Goal: Task Accomplishment & Management: Manage account settings

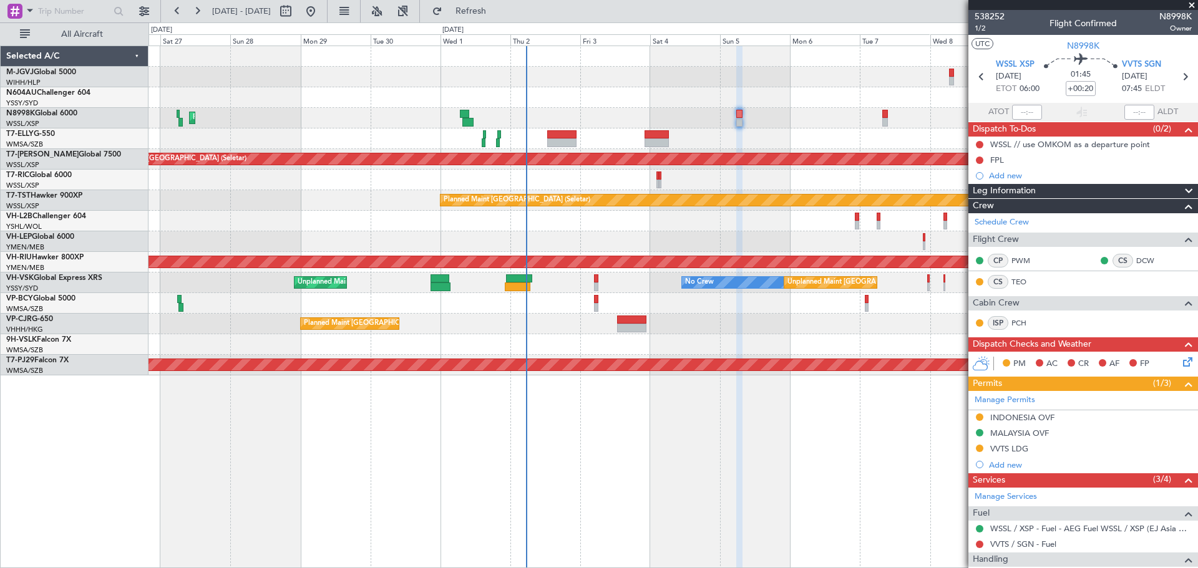
click at [322, 230] on div "Planned Maint [GEOGRAPHIC_DATA] ([GEOGRAPHIC_DATA] Intl) Planned Maint [GEOGRAP…" at bounding box center [672, 210] width 1049 height 329
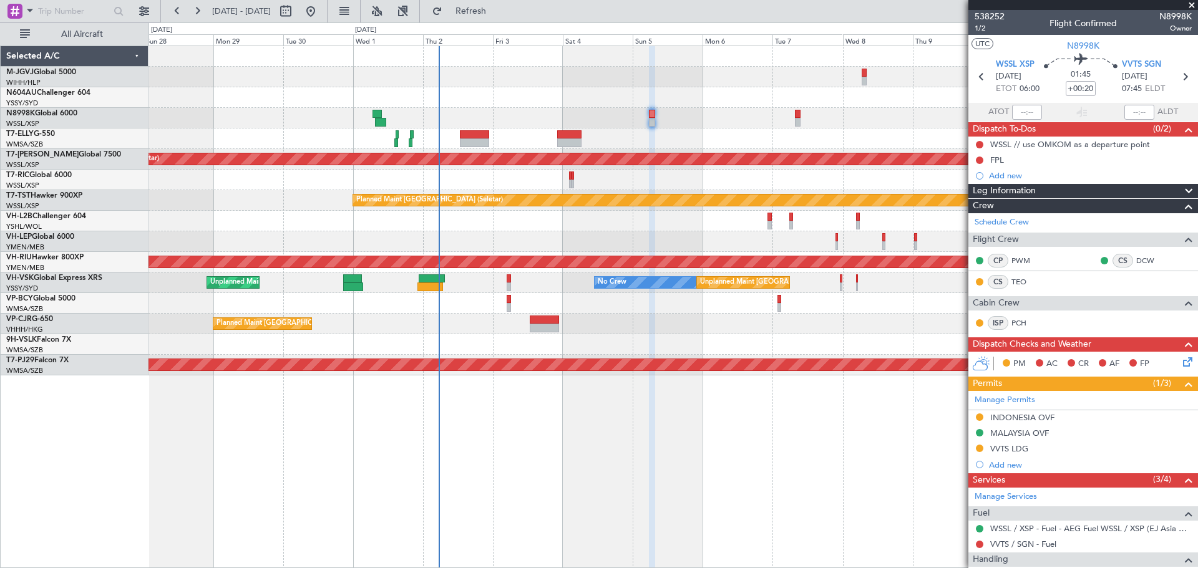
click at [338, 328] on div "Planned Maint [GEOGRAPHIC_DATA] ([GEOGRAPHIC_DATA] Intl)" at bounding box center [672, 324] width 1049 height 21
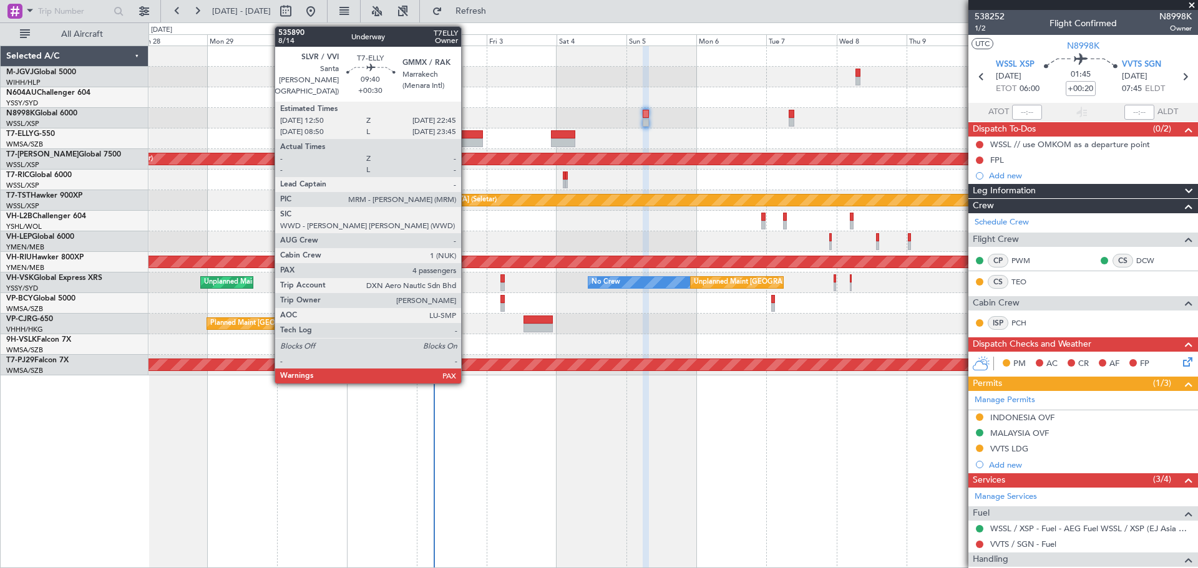
click at [467, 139] on div at bounding box center [468, 143] width 29 height 9
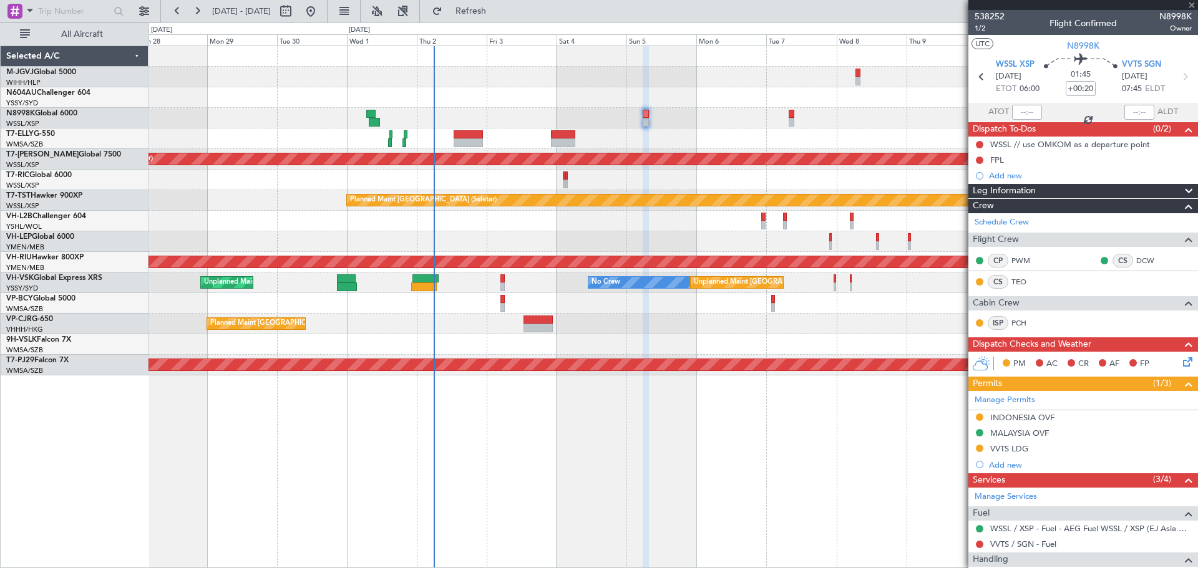
type input "+00:30"
type input "4"
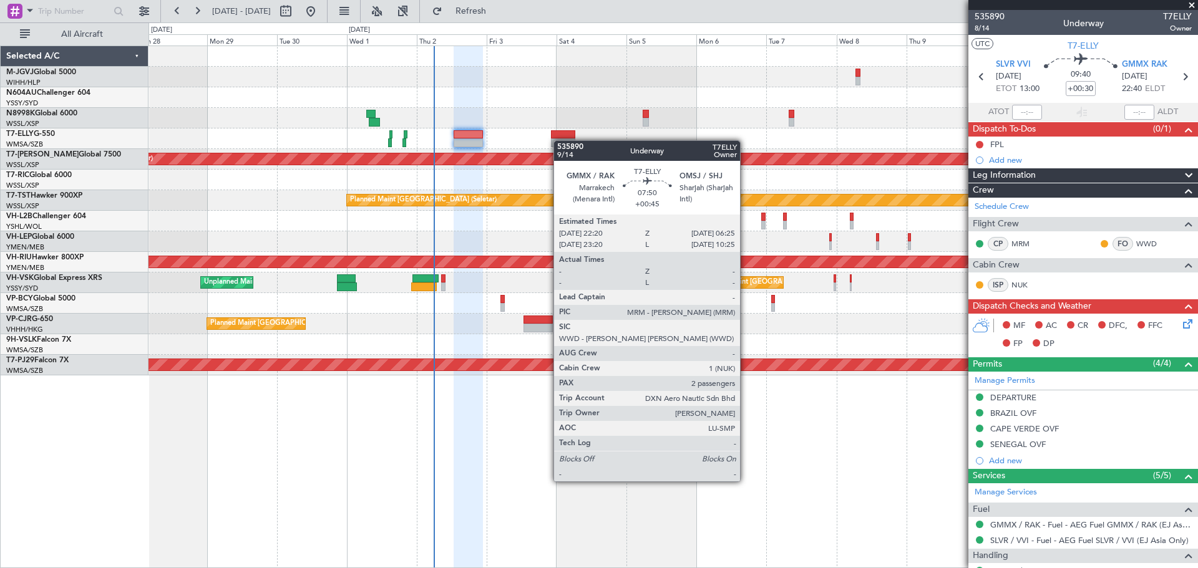
click at [560, 140] on div at bounding box center [672, 139] width 1049 height 21
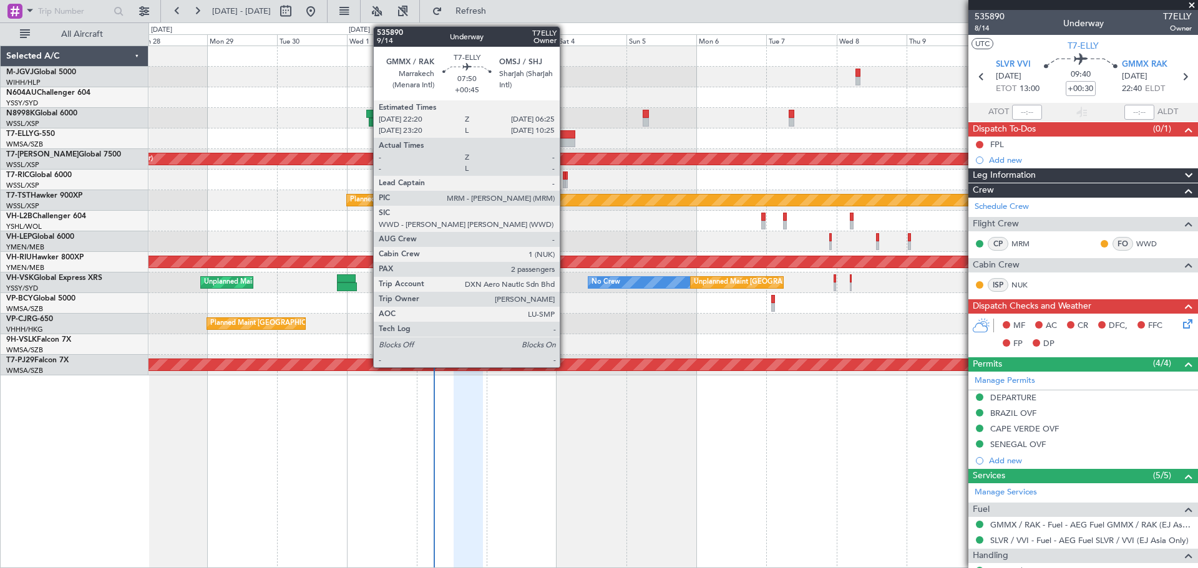
click at [565, 135] on div at bounding box center [563, 134] width 24 height 9
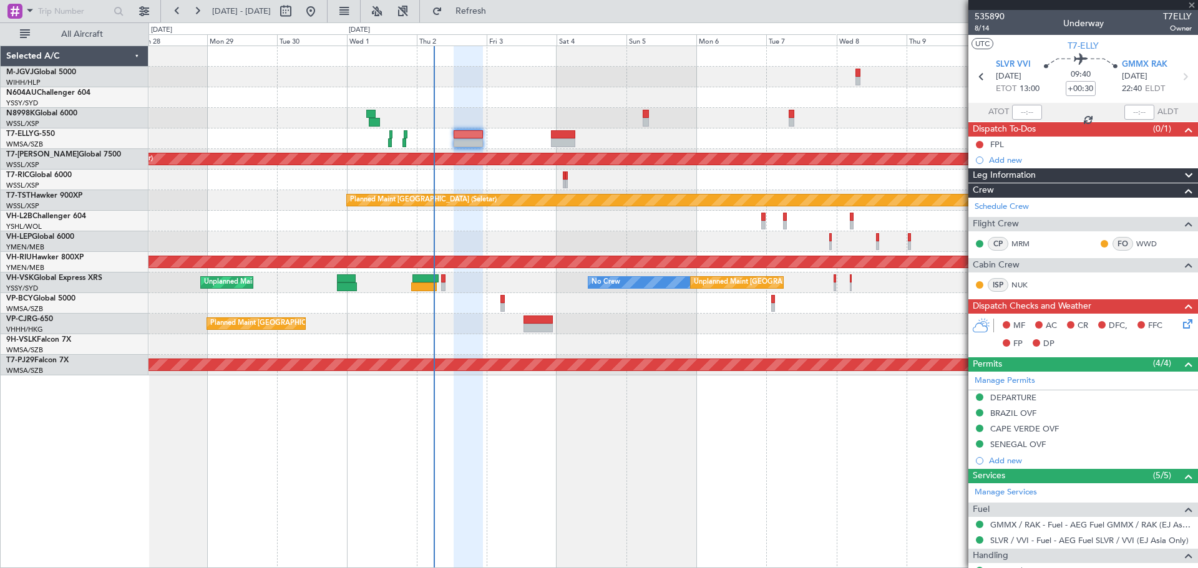
type input "+00:45"
type input "2"
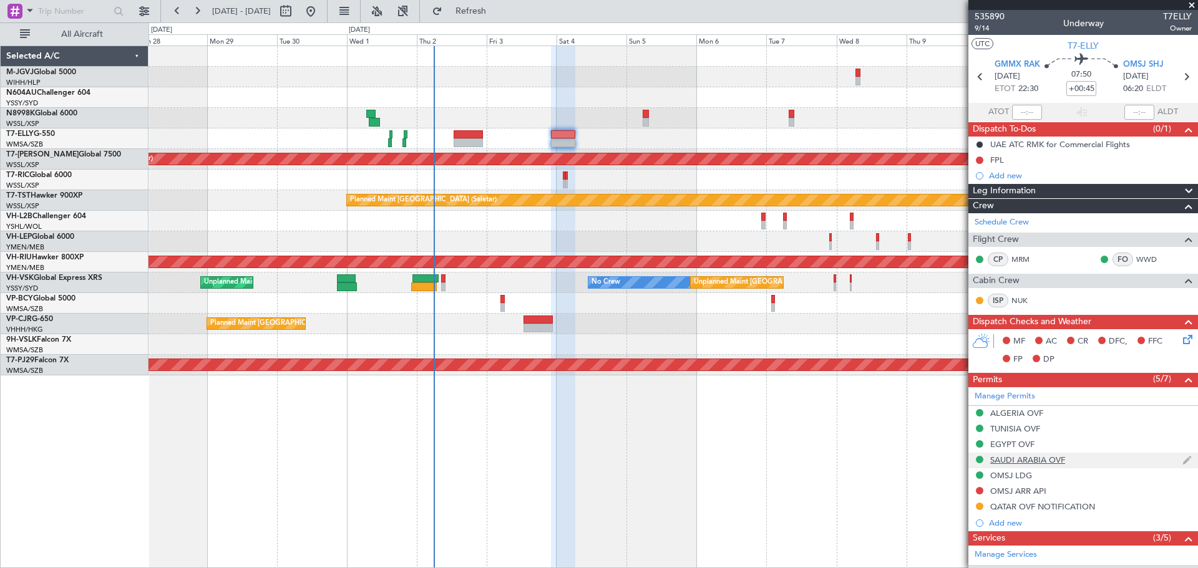
scroll to position [104, 0]
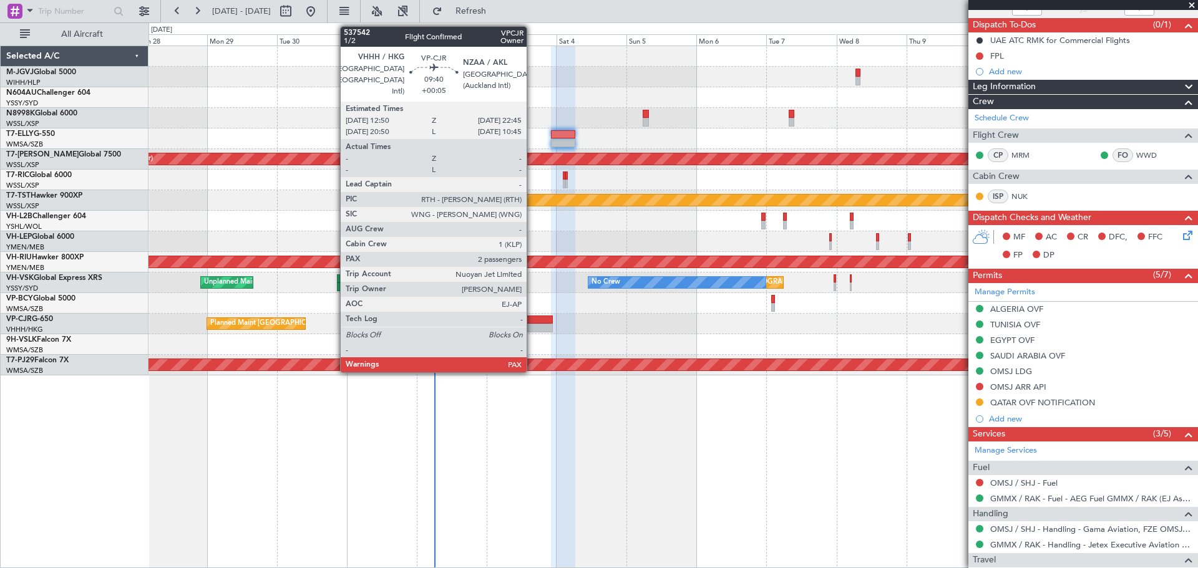
click at [532, 326] on div at bounding box center [537, 328] width 29 height 9
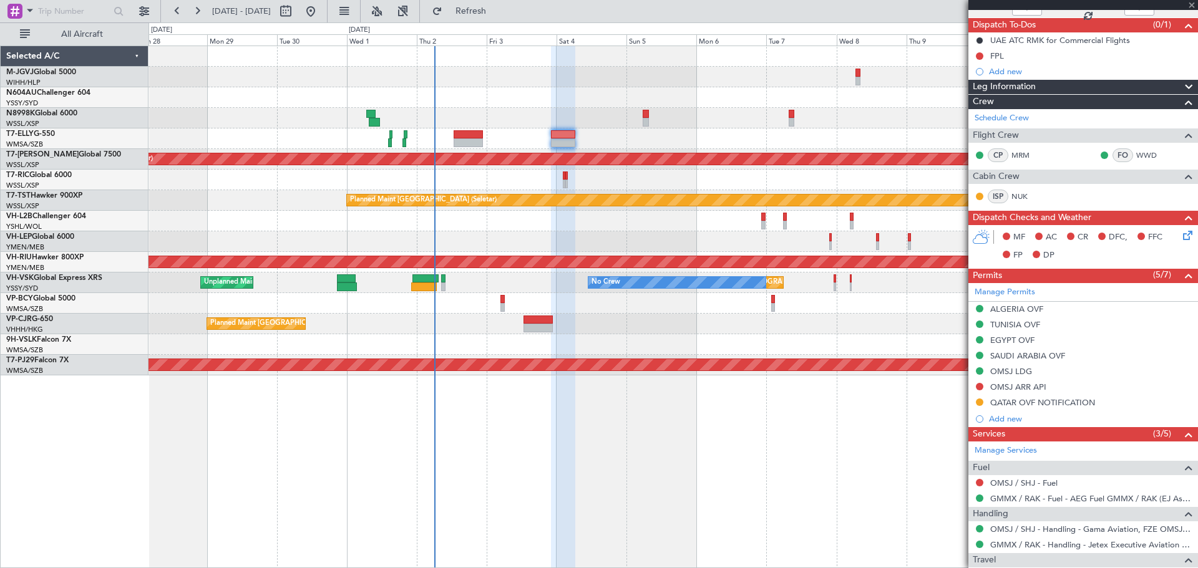
type input "+00:05"
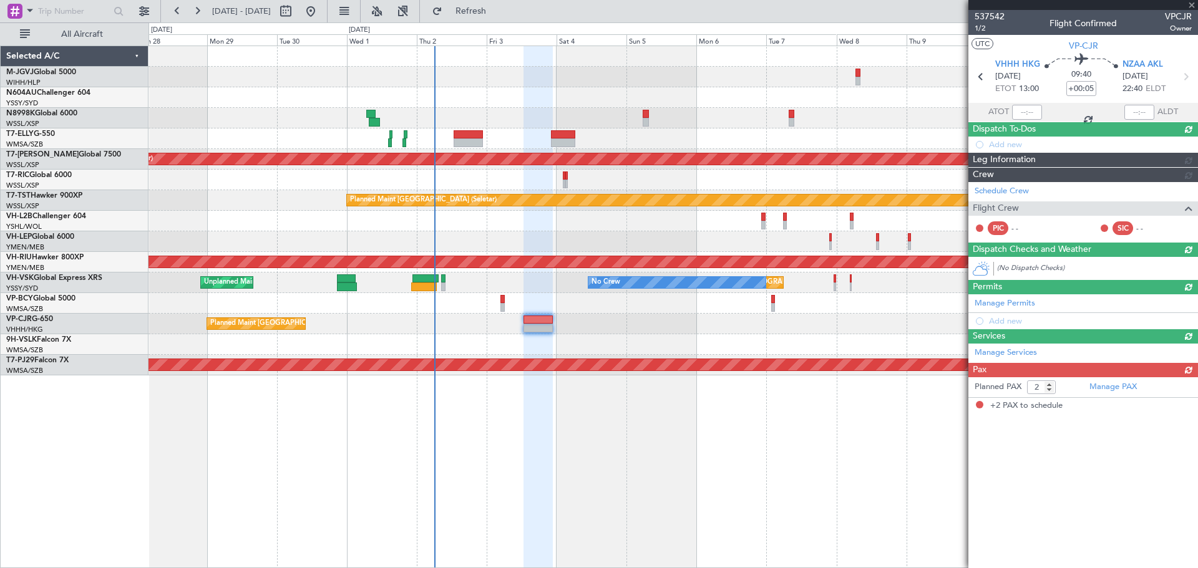
scroll to position [0, 0]
